Goal: Go to known website: Access a specific website the user already knows

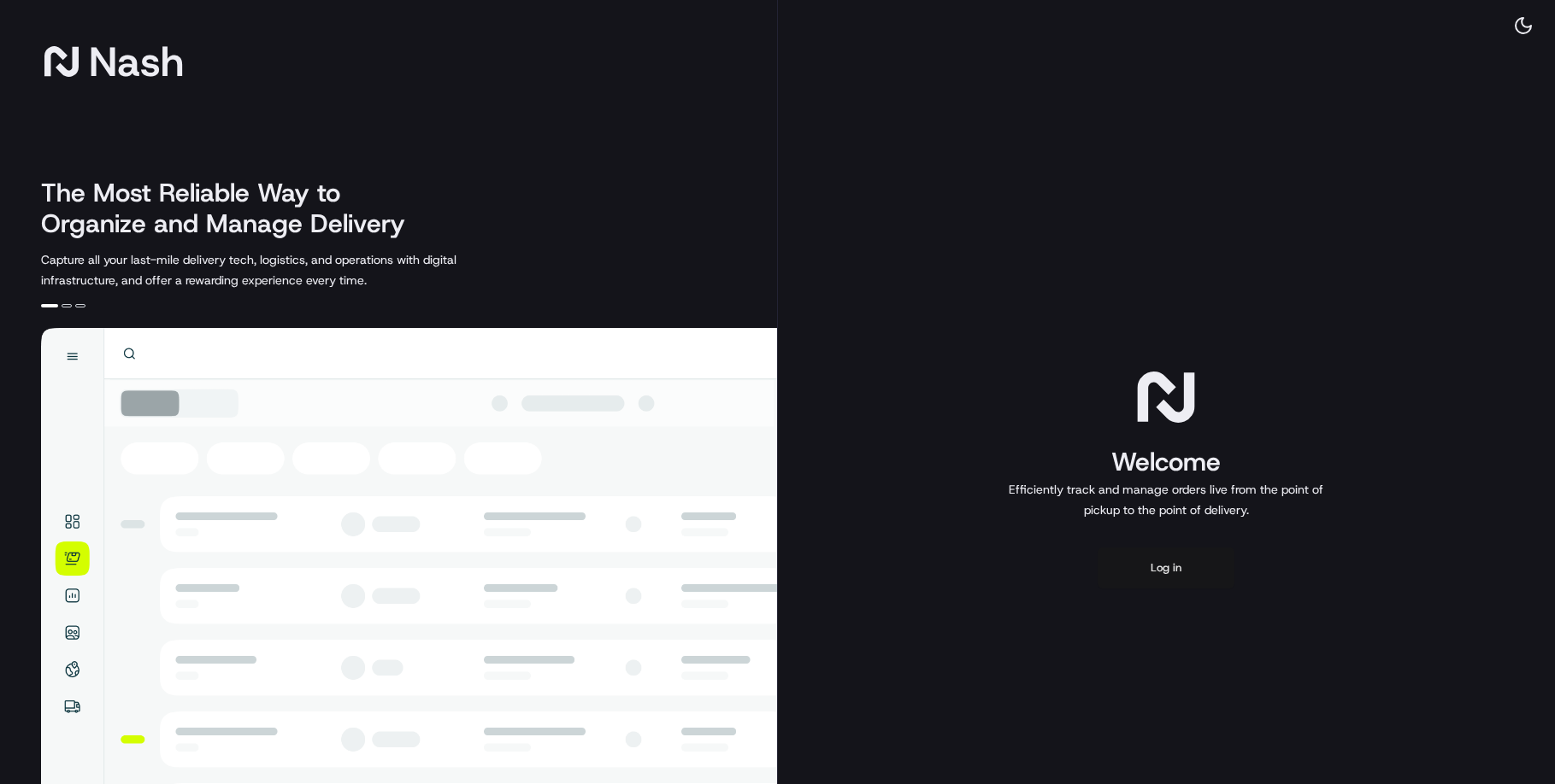
click at [1178, 589] on button "Log in" at bounding box center [1166, 567] width 137 height 41
